Goal: Information Seeking & Learning: Find specific fact

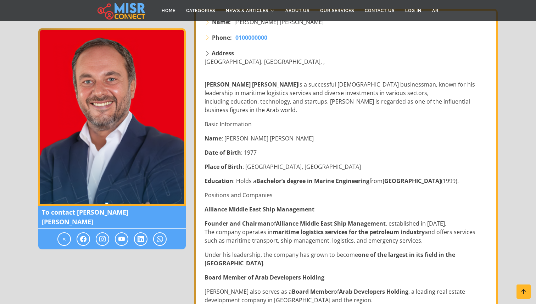
scroll to position [125, 0]
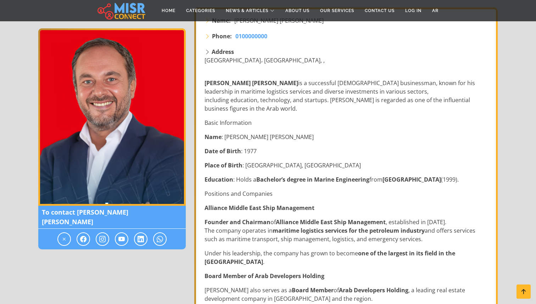
click at [306, 95] on p "[PERSON_NAME] [PERSON_NAME] is a successful [DEMOGRAPHIC_DATA] businessman, kno…" at bounding box center [346, 96] width 284 height 34
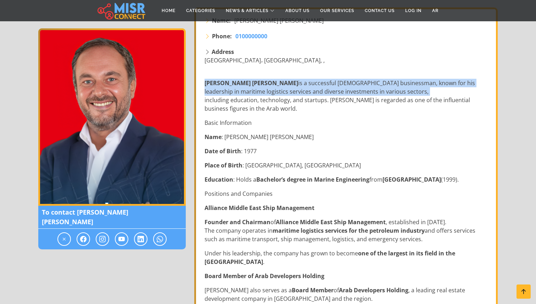
click at [284, 106] on p "[PERSON_NAME] [PERSON_NAME] is a successful [DEMOGRAPHIC_DATA] businessman, kno…" at bounding box center [346, 96] width 284 height 34
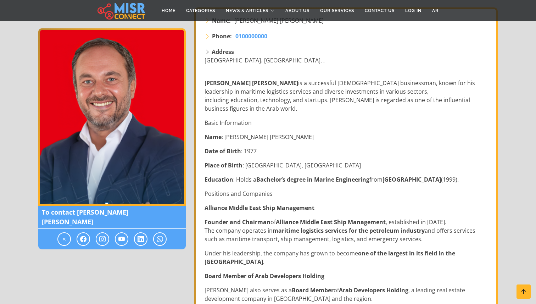
click at [284, 106] on p "[PERSON_NAME] [PERSON_NAME] is a successful [DEMOGRAPHIC_DATA] businessman, kno…" at bounding box center [346, 96] width 284 height 34
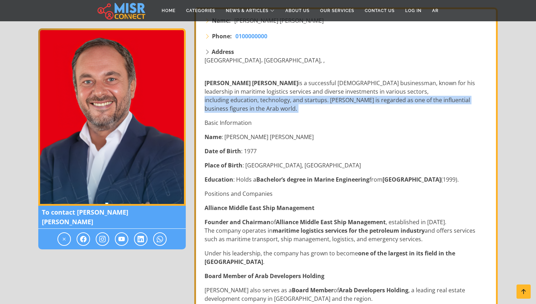
click at [260, 107] on p "[PERSON_NAME] [PERSON_NAME] is a successful [DEMOGRAPHIC_DATA] businessman, kno…" at bounding box center [346, 96] width 284 height 34
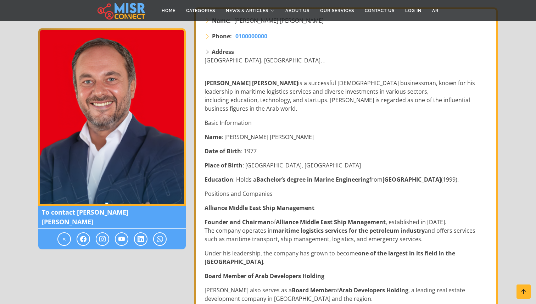
click at [260, 107] on p "[PERSON_NAME] [PERSON_NAME] is a successful [DEMOGRAPHIC_DATA] businessman, kno…" at bounding box center [346, 96] width 284 height 34
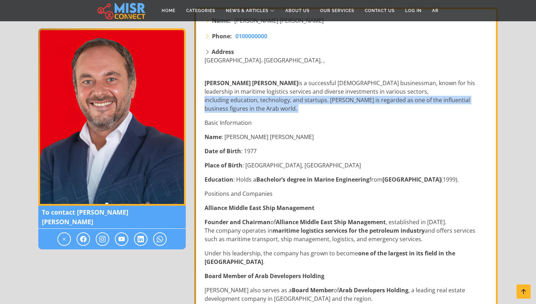
click at [309, 106] on p "[PERSON_NAME] [PERSON_NAME] is a successful [DEMOGRAPHIC_DATA] businessman, kno…" at bounding box center [346, 96] width 284 height 34
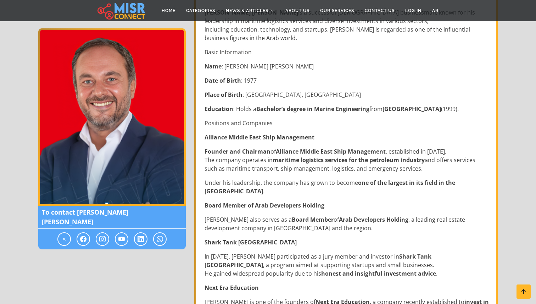
scroll to position [215, 0]
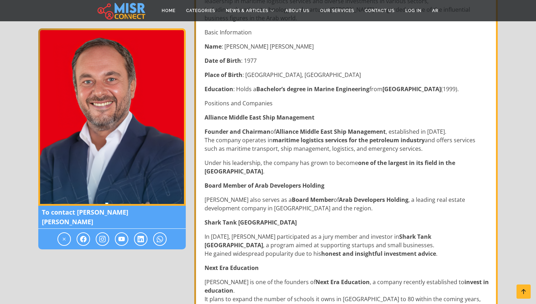
click at [302, 138] on strong "maritime logistics services for the petroleum industry" at bounding box center [348, 140] width 152 height 8
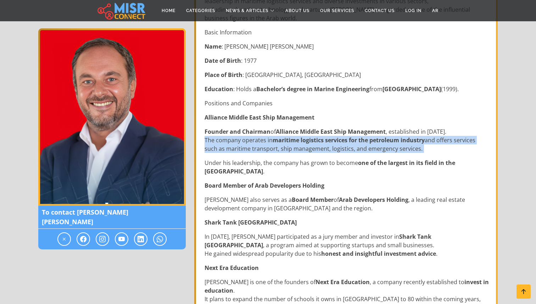
click at [273, 131] on p "Founder and Chairman of Alliance Middle East Ship Management , established in […" at bounding box center [346, 140] width 284 height 26
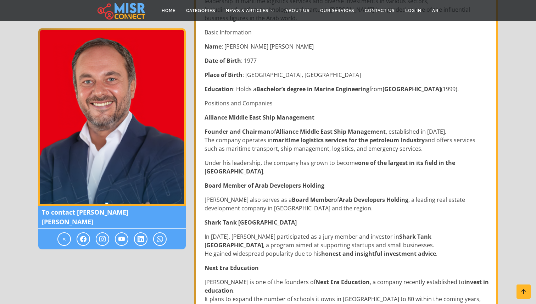
click at [273, 131] on p "Founder and Chairman of Alliance Middle East Ship Management , established in […" at bounding box center [346, 140] width 284 height 26
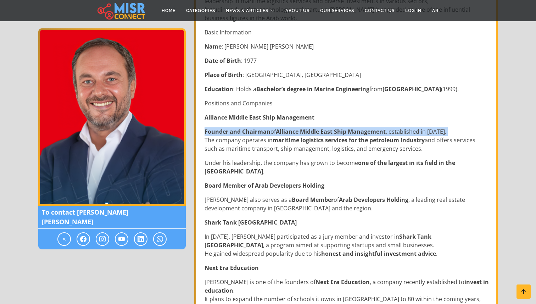
click at [281, 144] on p "Founder and Chairman of Alliance Middle East Ship Management , established in […" at bounding box center [346, 140] width 284 height 26
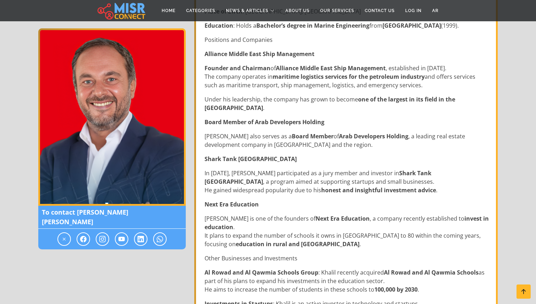
scroll to position [283, 0]
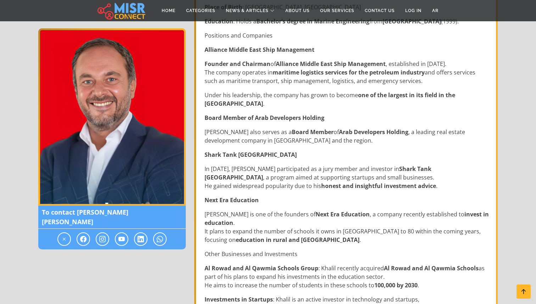
click at [256, 76] on p "Founder and Chairman of Alliance Middle East Ship Management , established in […" at bounding box center [346, 73] width 284 height 26
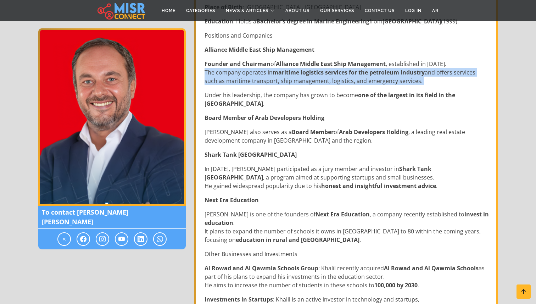
click at [277, 77] on p "Founder and Chairman of Alliance Middle East Ship Management , established in […" at bounding box center [346, 73] width 284 height 26
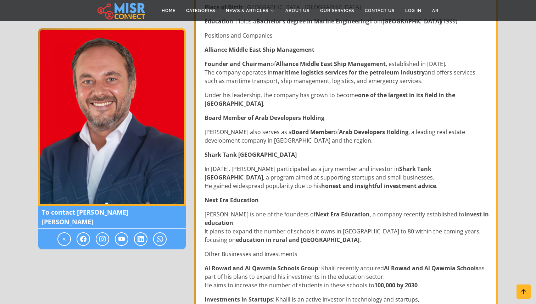
click at [277, 77] on p "Founder and Chairman of Alliance Middle East Ship Management , established in […" at bounding box center [346, 73] width 284 height 26
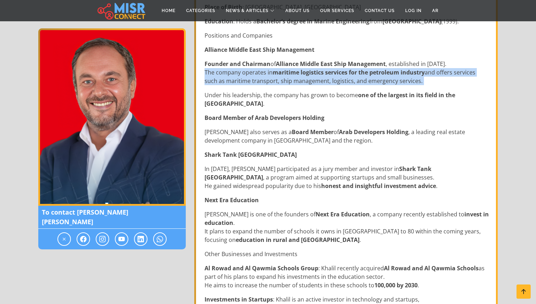
click at [298, 82] on p "Founder and Chairman of Alliance Middle East Ship Management , established in […" at bounding box center [346, 73] width 284 height 26
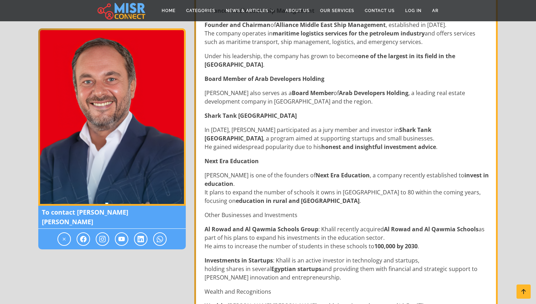
scroll to position [323, 0]
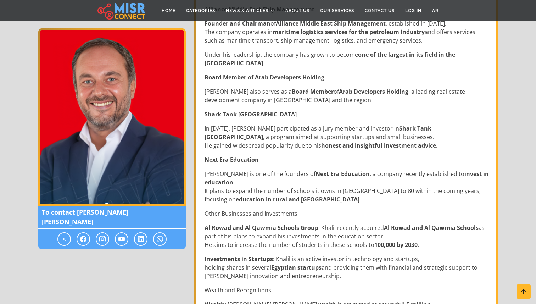
click at [261, 77] on strong "Board Member of Arab Developers Holding" at bounding box center [264, 77] width 120 height 8
click at [285, 101] on p "[PERSON_NAME] also serves as a Board Member of Arab Developers Holding , a lead…" at bounding box center [346, 95] width 284 height 17
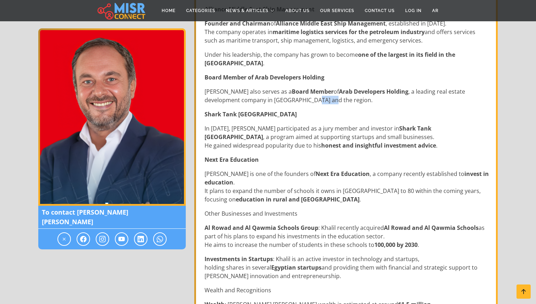
click at [285, 101] on p "[PERSON_NAME] also serves as a Board Member of Arab Developers Holding , a lead…" at bounding box center [346, 95] width 284 height 17
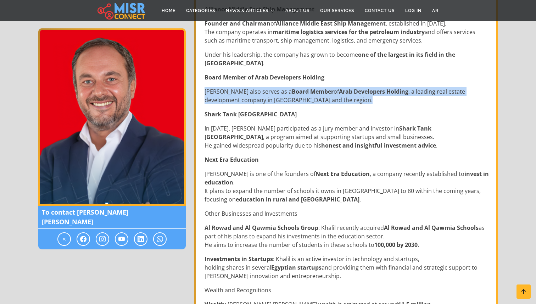
click at [332, 113] on p "Shark Tank [GEOGRAPHIC_DATA]" at bounding box center [346, 114] width 284 height 9
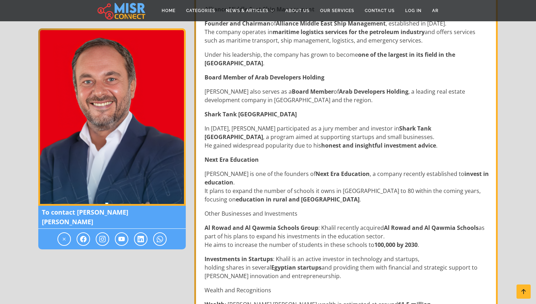
click at [283, 135] on p "In [DATE], [PERSON_NAME] participated as a jury member and investor in Shark Ta…" at bounding box center [346, 137] width 284 height 26
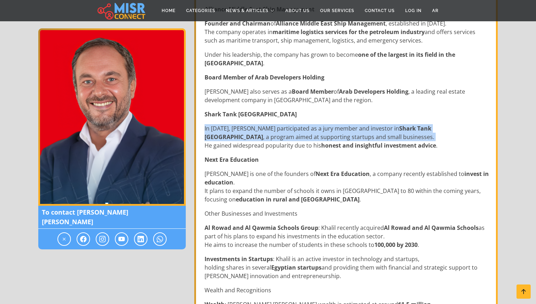
click at [315, 142] on p "In [DATE], [PERSON_NAME] participated as a jury member and investor in Shark Ta…" at bounding box center [346, 137] width 284 height 26
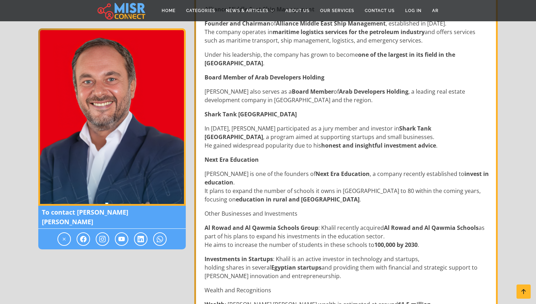
click at [368, 139] on p "In [DATE], [PERSON_NAME] participated as a jury member and investor in Shark Ta…" at bounding box center [346, 137] width 284 height 26
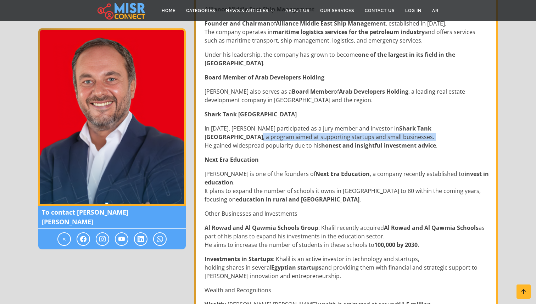
click at [368, 139] on p "In [DATE], [PERSON_NAME] participated as a jury member and investor in Shark Ta…" at bounding box center [346, 137] width 284 height 26
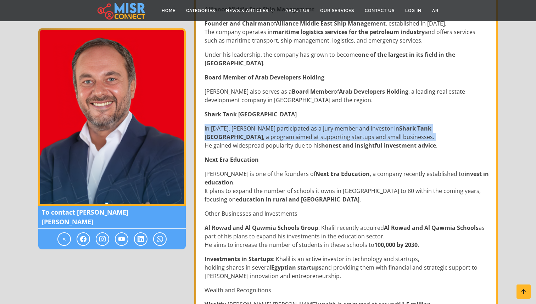
click at [330, 179] on p "[PERSON_NAME] is one of the founders of Next Era Education , a company recently…" at bounding box center [346, 186] width 284 height 34
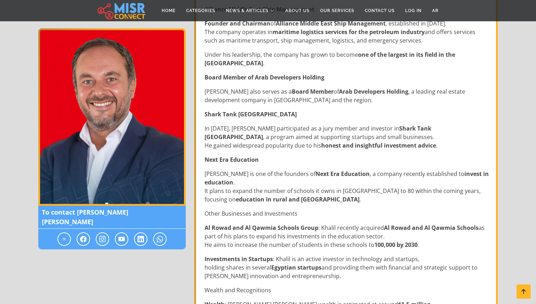
click at [330, 179] on p "[PERSON_NAME] is one of the founders of Next Era Education , a company recently…" at bounding box center [346, 186] width 284 height 34
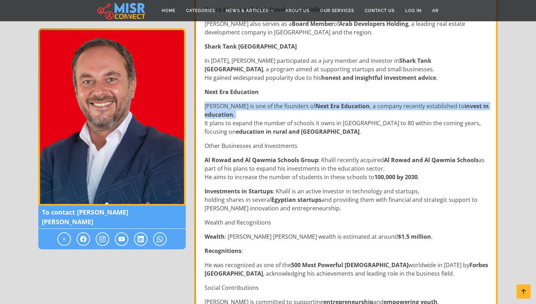
scroll to position [390, 0]
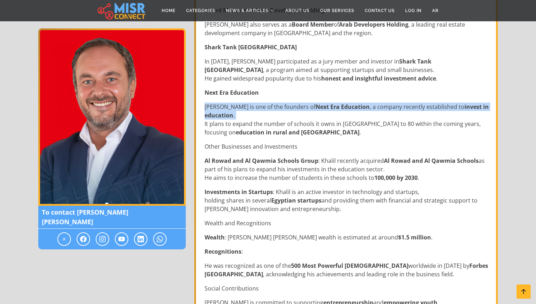
click at [295, 136] on div "[PERSON_NAME] [PERSON_NAME] is a successful [DEMOGRAPHIC_DATA] businessman, kno…" at bounding box center [346, 280] width 293 height 944
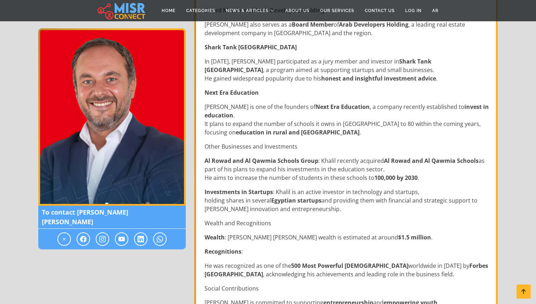
click at [295, 136] on div "[PERSON_NAME] [PERSON_NAME] is a successful [DEMOGRAPHIC_DATA] businessman, kno…" at bounding box center [346, 280] width 293 height 944
click at [335, 151] on div "[PERSON_NAME] [PERSON_NAME] is a successful [DEMOGRAPHIC_DATA] businessman, kno…" at bounding box center [346, 280] width 293 height 944
click at [319, 161] on p "Al Rowad and Al Qawmia Schools Group : Khalil recently acquired Al Rowad and Al…" at bounding box center [346, 169] width 284 height 26
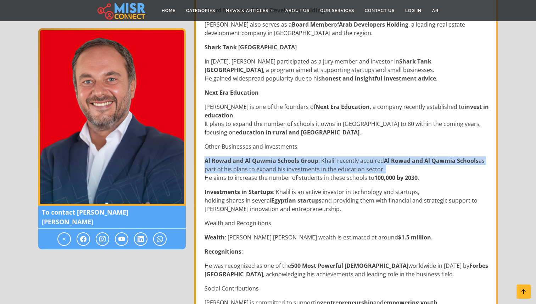
click at [319, 161] on p "Al Rowad and Al Qawmia Schools Group : Khalil recently acquired Al Rowad and Al…" at bounding box center [346, 169] width 284 height 26
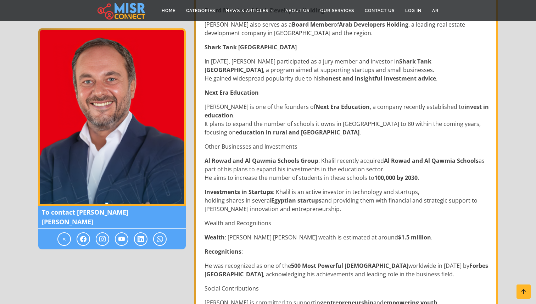
click at [322, 141] on div "[PERSON_NAME] [PERSON_NAME] is a successful [DEMOGRAPHIC_DATA] businessman, kno…" at bounding box center [346, 280] width 293 height 944
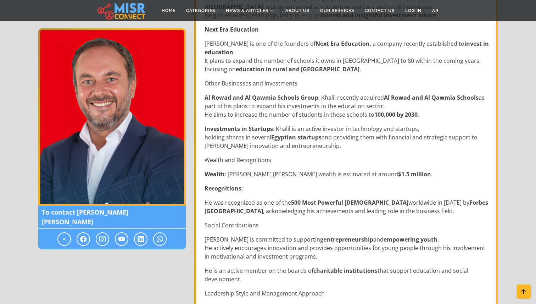
scroll to position [453, 0]
drag, startPoint x: 423, startPoint y: 97, endPoint x: 477, endPoint y: 100, distance: 55.0
click at [477, 100] on p "Al Rowad and Al Qawmia Schools Group : Khalil recently acquired Al Rowad and Al…" at bounding box center [346, 107] width 284 height 26
copy p "Al Qawmia Schools"
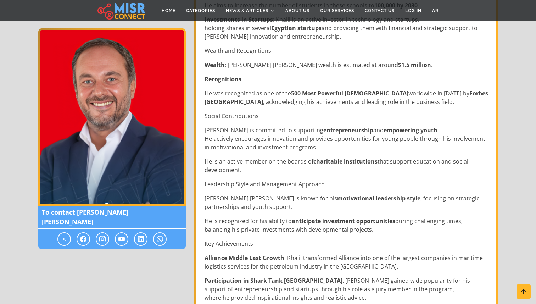
scroll to position [557, 0]
